Goal: Navigation & Orientation: Find specific page/section

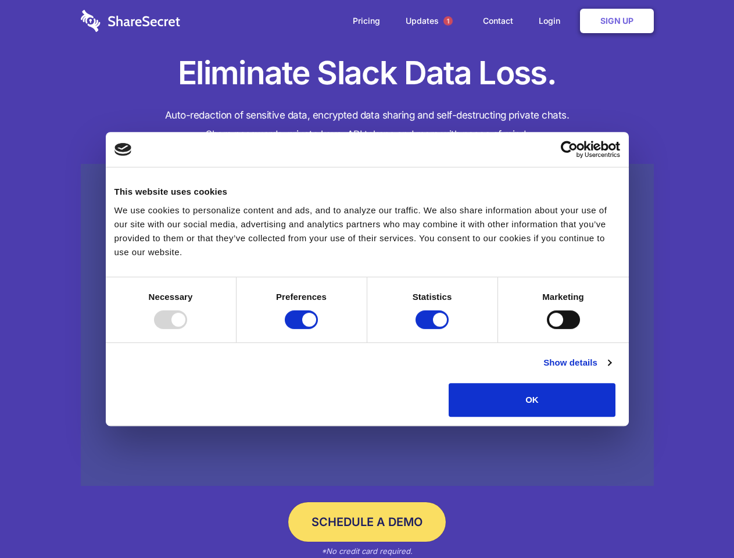
click at [187, 329] on div at bounding box center [170, 320] width 33 height 19
click at [318, 329] on input "Preferences" at bounding box center [301, 320] width 33 height 19
checkbox input "false"
click at [434, 329] on input "Statistics" at bounding box center [432, 320] width 33 height 19
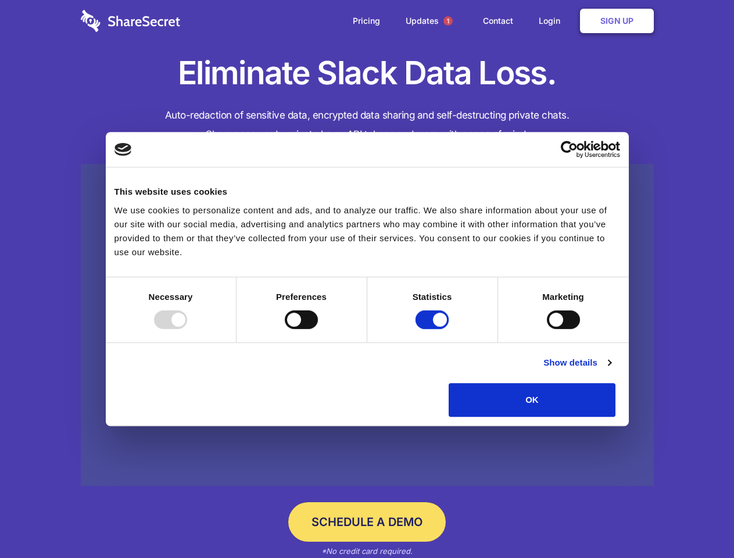
checkbox input "false"
click at [547, 329] on input "Marketing" at bounding box center [563, 320] width 33 height 19
checkbox input "true"
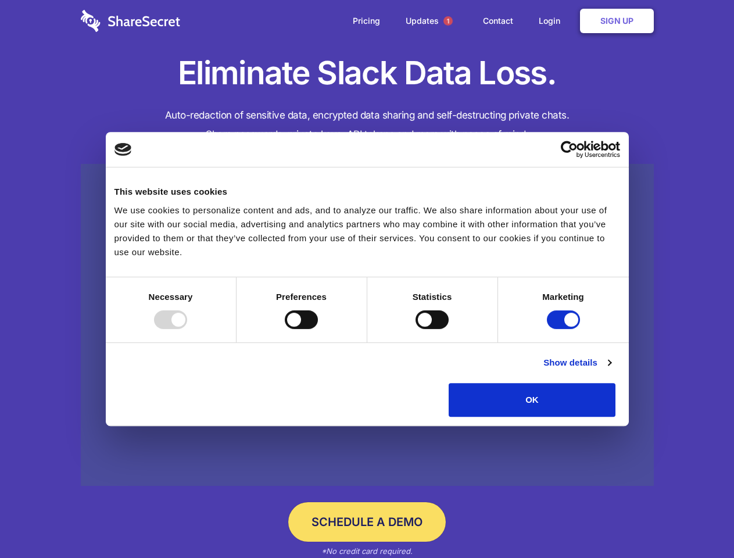
click at [611, 370] on link "Show details" at bounding box center [577, 363] width 67 height 14
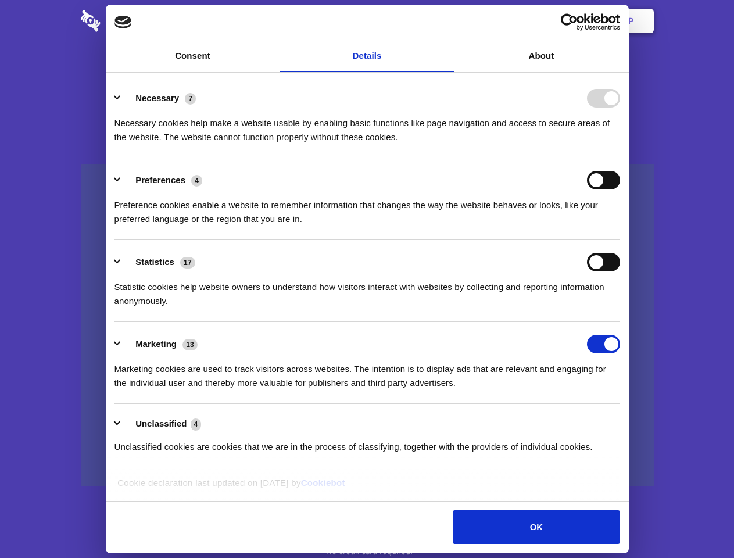
click at [620, 158] on li "Necessary 7 Necessary cookies help make a website usable by enabling basic func…" at bounding box center [368, 117] width 506 height 82
click at [448, 21] on span "1" at bounding box center [448, 20] width 9 height 9
